Goal: Information Seeking & Learning: Learn about a topic

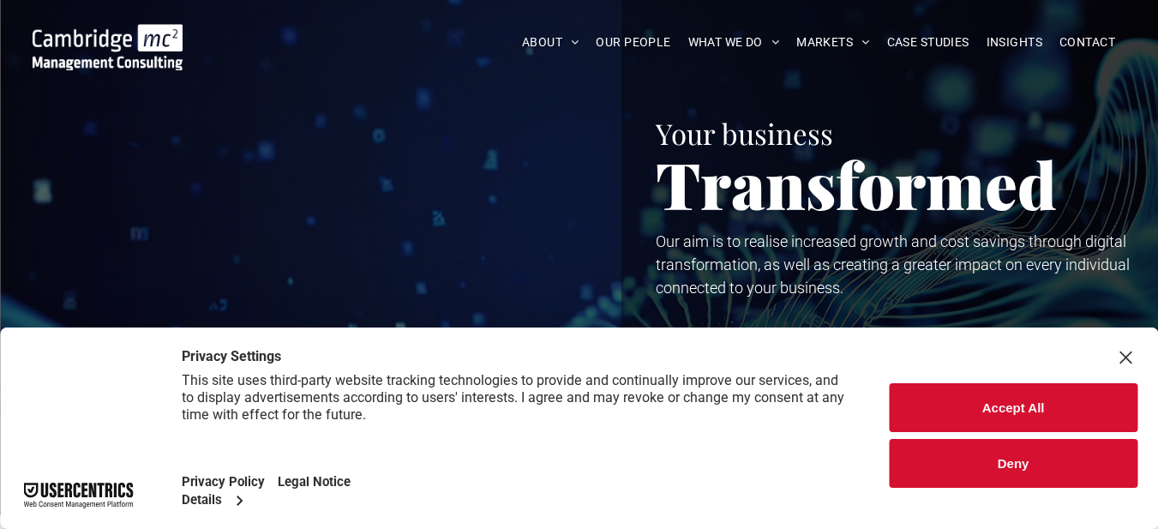
click at [1124, 356] on div "Close Layer" at bounding box center [1125, 357] width 24 height 24
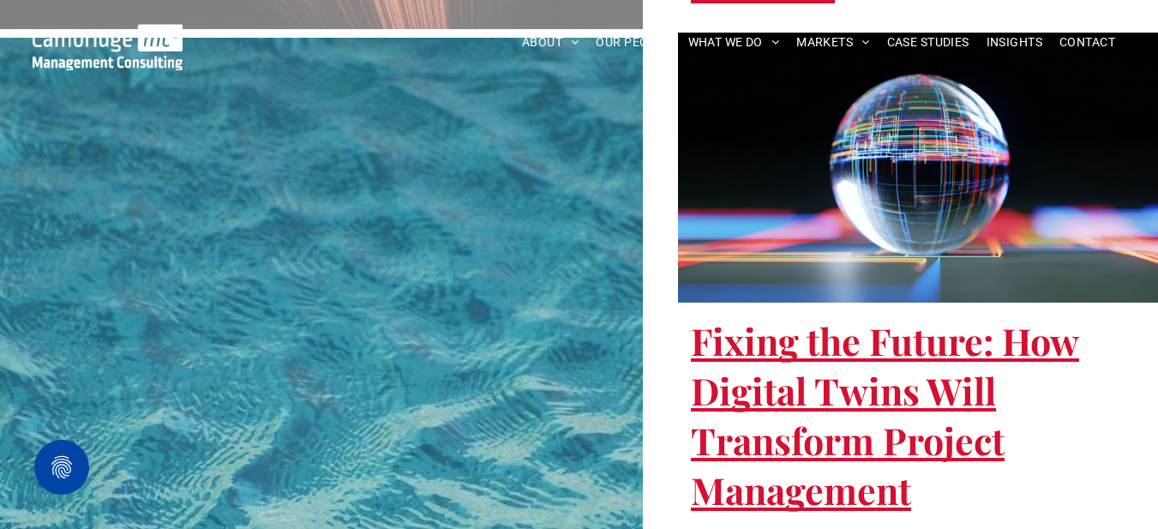
scroll to position [3481, 0]
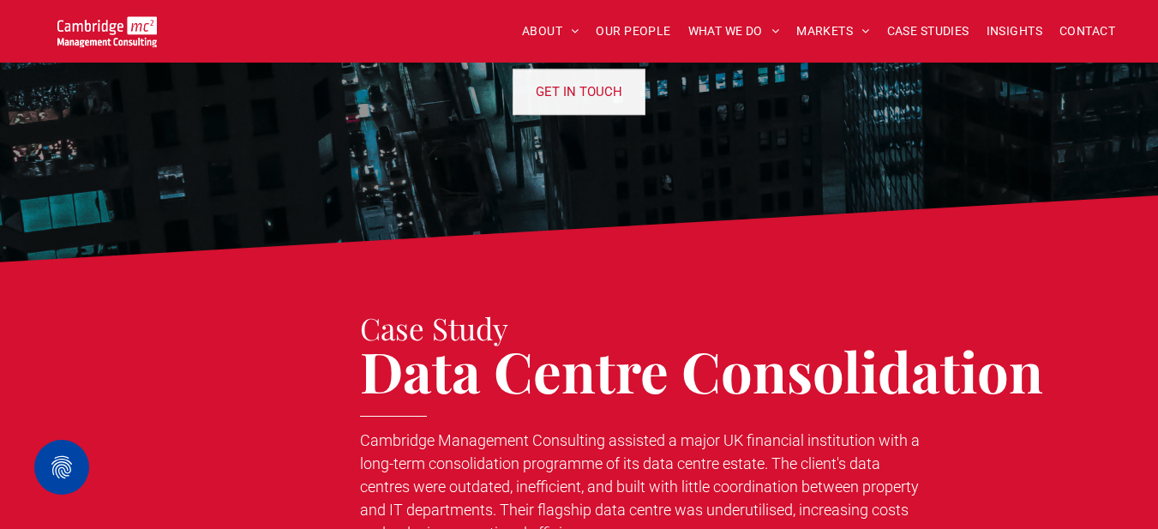
scroll to position [2143, 0]
